Goal: Find specific page/section

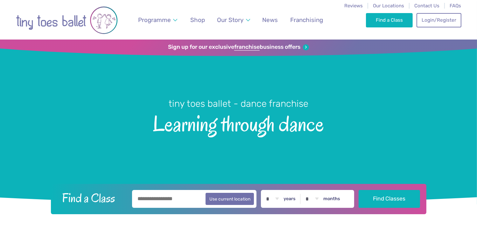
click at [309, 10] on li "Franchising" at bounding box center [306, 19] width 47 height 39
click at [28, 135] on span "Learning through dance" at bounding box center [238, 123] width 455 height 26
click at [377, 5] on span "Our Locations" at bounding box center [388, 6] width 31 height 6
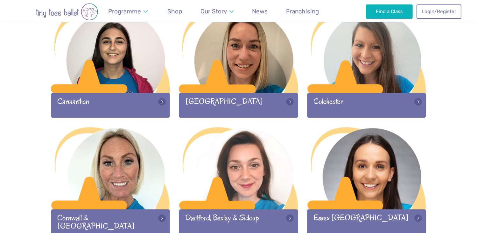
scroll to position [343, 0]
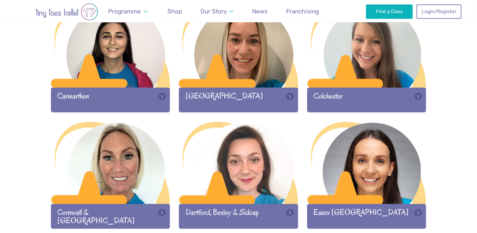
click at [142, 169] on div at bounding box center [110, 163] width 119 height 84
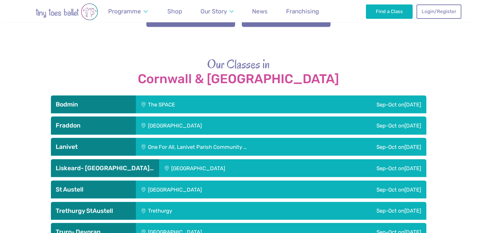
scroll to position [845, 0]
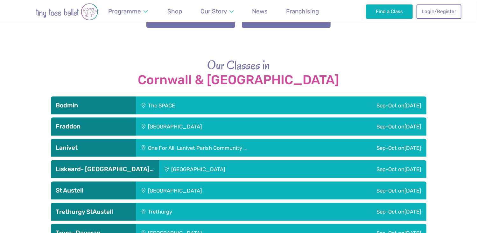
click at [163, 96] on div "The SPACE" at bounding box center [201, 105] width 130 height 18
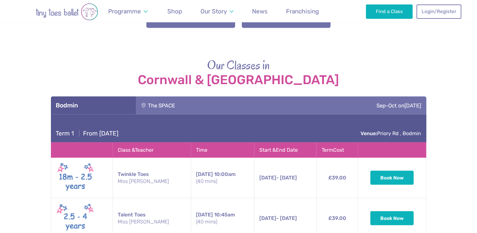
click at [195, 96] on div "The SPACE" at bounding box center [201, 105] width 130 height 18
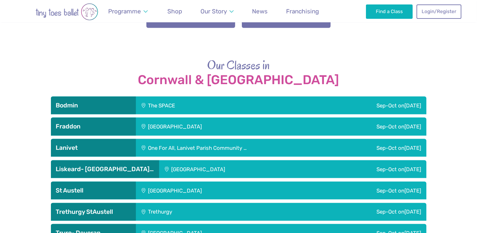
click at [158, 117] on div "Fraddon Village Hall" at bounding box center [218, 126] width 164 height 18
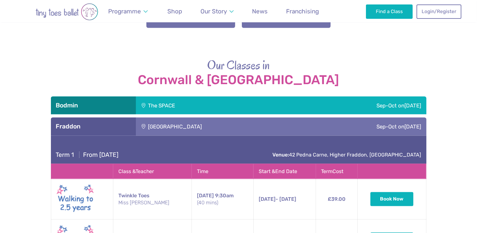
click at [169, 117] on div "Fraddon Village Hall" at bounding box center [218, 126] width 164 height 18
